Goal: Book appointment/travel/reservation

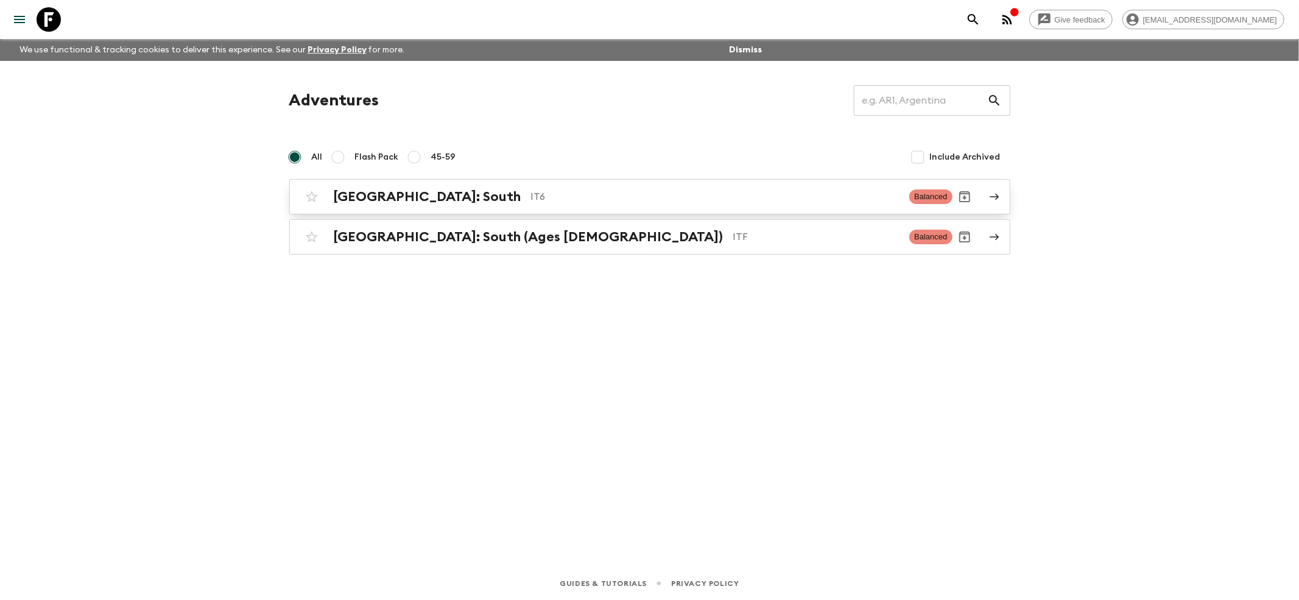
click at [378, 205] on div "[GEOGRAPHIC_DATA]: South IT6 Balanced" at bounding box center [626, 196] width 653 height 24
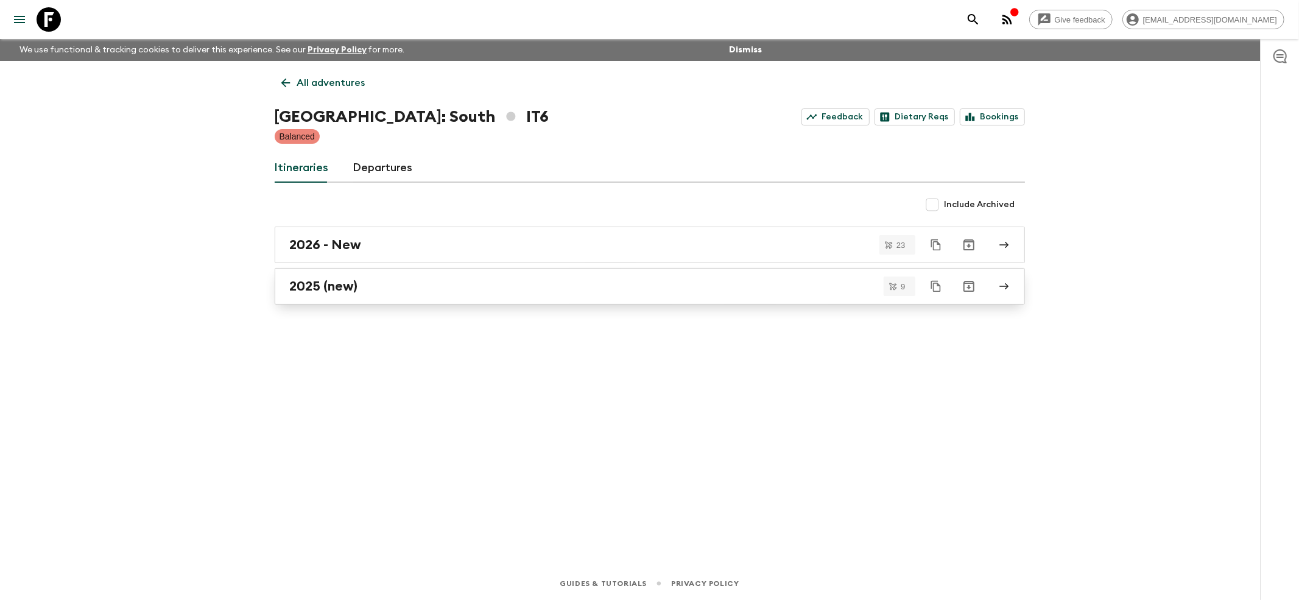
click at [305, 279] on h2 "2025 (new)" at bounding box center [324, 286] width 68 height 16
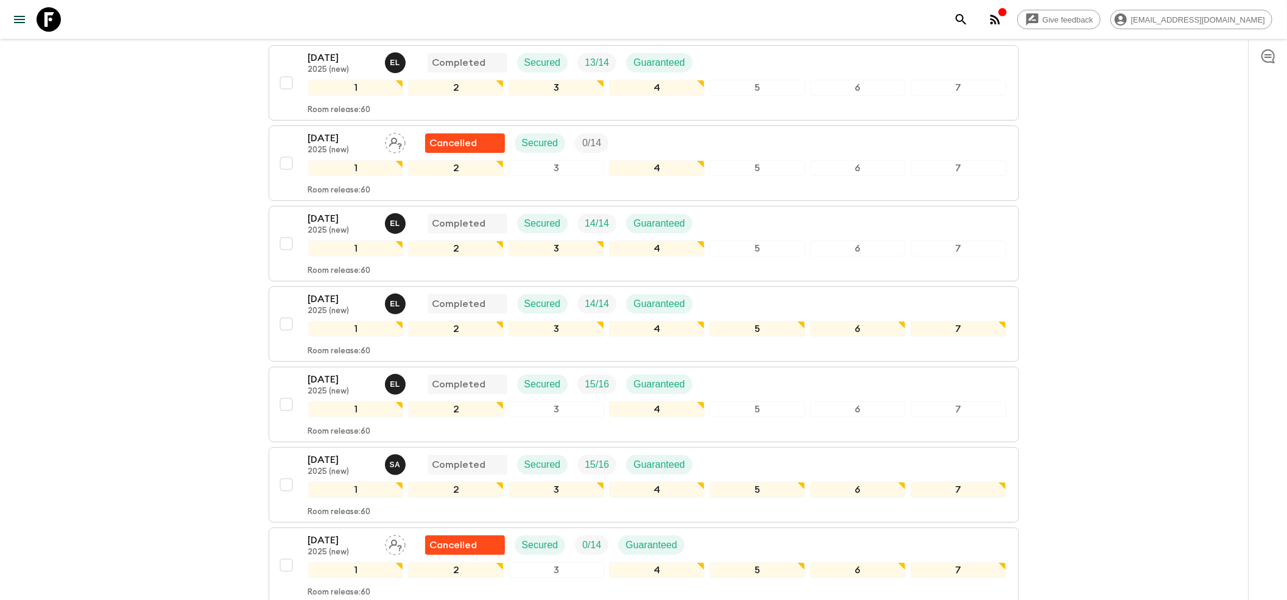
scroll to position [487, 0]
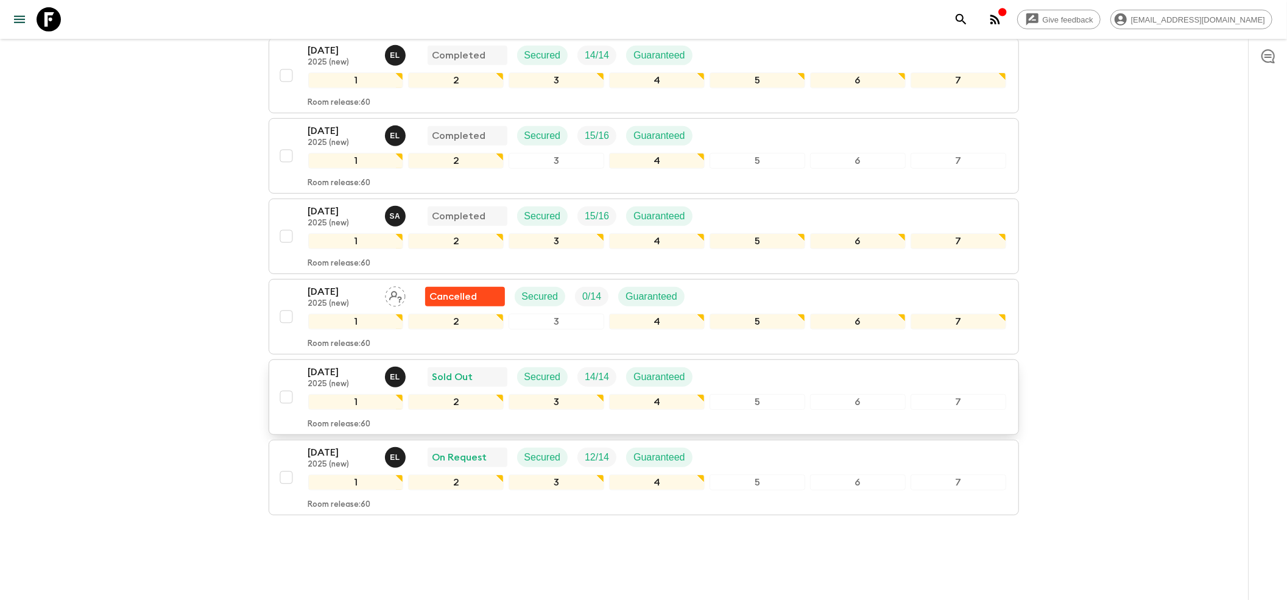
click at [332, 379] on p "2025 (new)" at bounding box center [341, 384] width 67 height 10
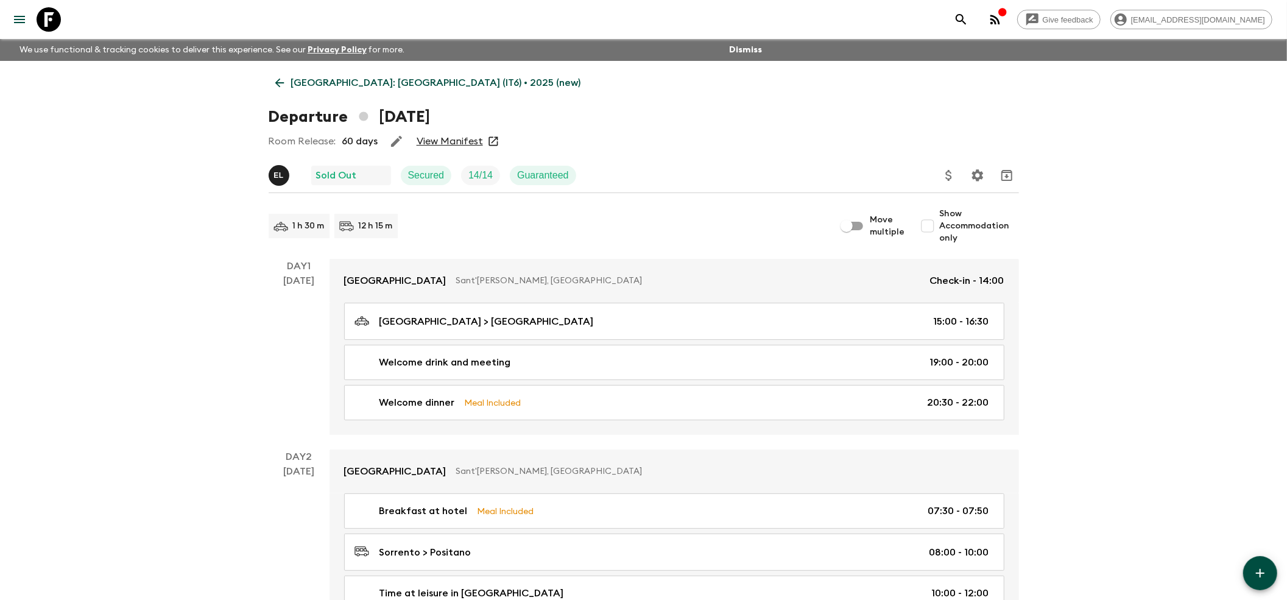
click at [439, 144] on link "View Manifest" at bounding box center [449, 141] width 66 height 12
